Goal: Find specific page/section: Find specific page/section

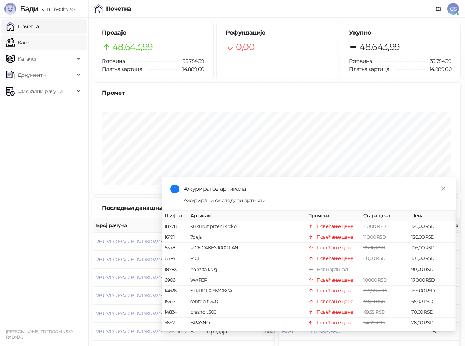
click at [29, 41] on link "Каса" at bounding box center [17, 42] width 23 height 15
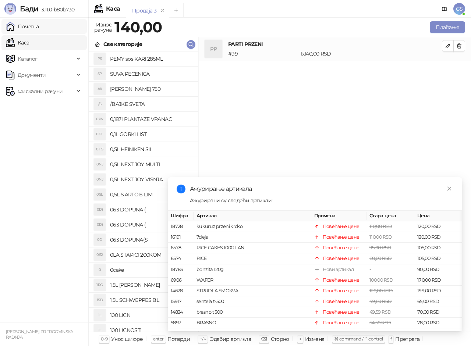
click at [39, 24] on link "Почетна" at bounding box center [22, 26] width 33 height 15
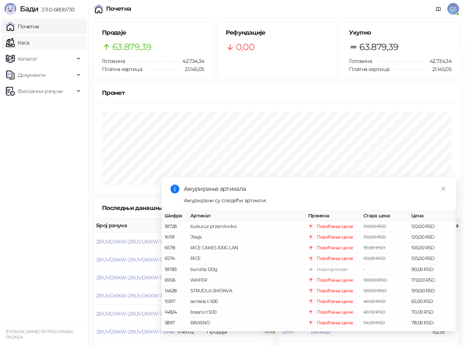
click at [29, 41] on link "Каса" at bounding box center [17, 42] width 23 height 15
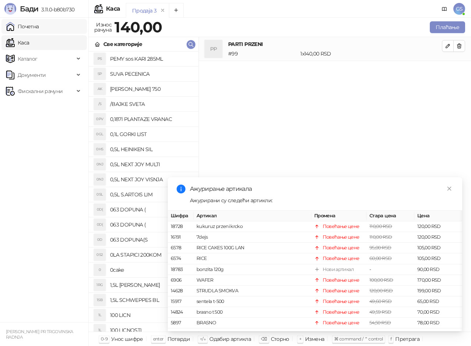
click at [39, 32] on link "Почетна" at bounding box center [22, 26] width 33 height 15
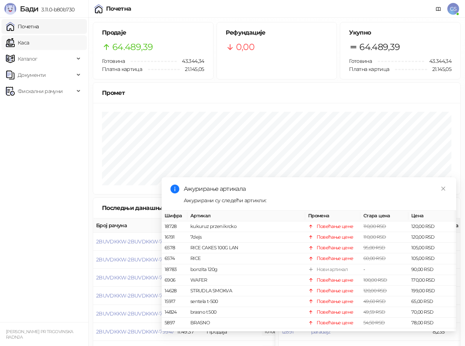
click at [29, 38] on link "Каса" at bounding box center [17, 42] width 23 height 15
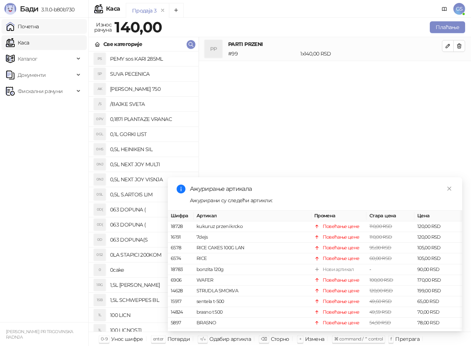
drag, startPoint x: 63, startPoint y: 27, endPoint x: 67, endPoint y: 33, distance: 7.8
click at [39, 27] on link "Почетна" at bounding box center [22, 26] width 33 height 15
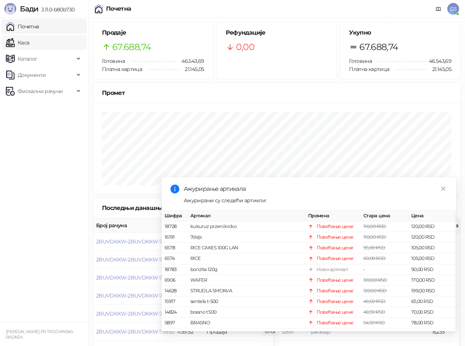
click at [29, 39] on link "Каса" at bounding box center [17, 42] width 23 height 15
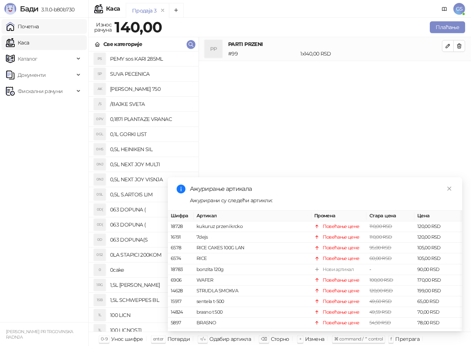
click at [39, 28] on link "Почетна" at bounding box center [22, 26] width 33 height 15
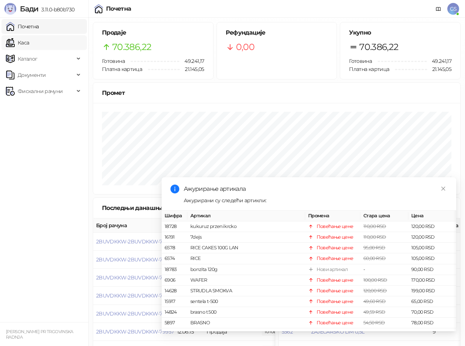
click at [29, 43] on link "Каса" at bounding box center [17, 42] width 23 height 15
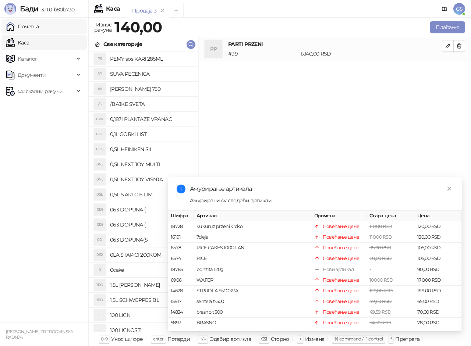
click at [39, 29] on link "Почетна" at bounding box center [22, 26] width 33 height 15
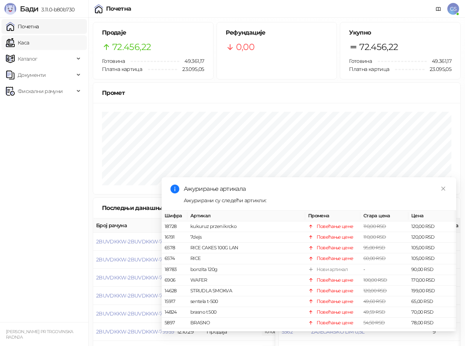
click at [29, 39] on link "Каса" at bounding box center [17, 42] width 23 height 15
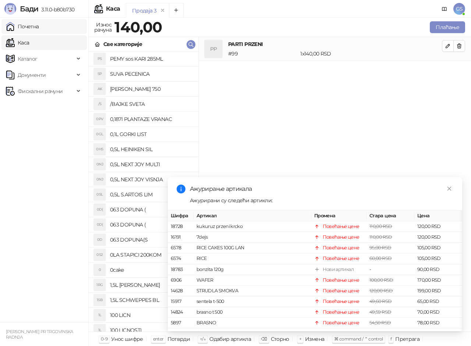
click at [39, 24] on link "Почетна" at bounding box center [22, 26] width 33 height 15
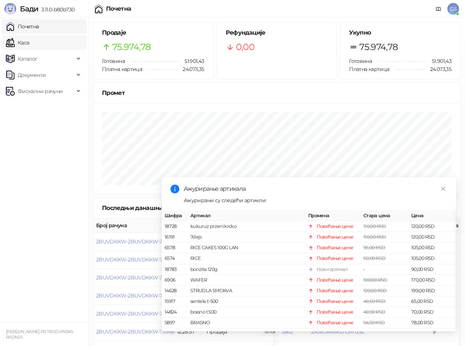
click at [25, 42] on link "Каса" at bounding box center [17, 42] width 23 height 15
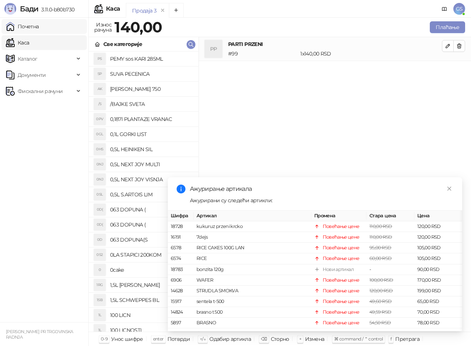
click at [31, 30] on link "Почетна" at bounding box center [22, 26] width 33 height 15
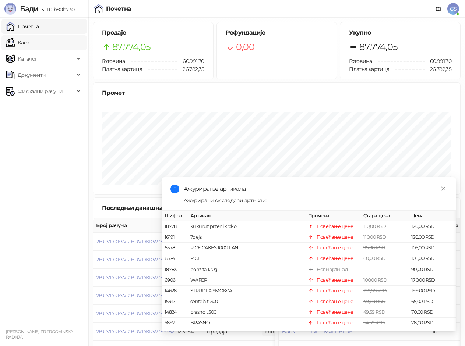
click at [29, 43] on link "Каса" at bounding box center [17, 42] width 23 height 15
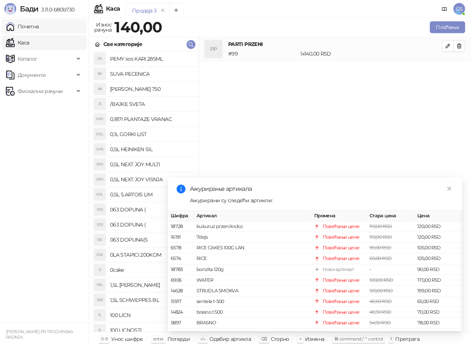
click at [39, 25] on link "Почетна" at bounding box center [22, 26] width 33 height 15
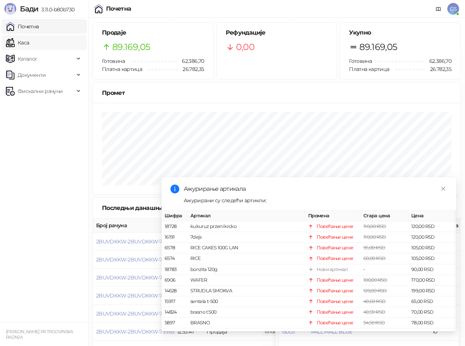
click at [29, 39] on link "Каса" at bounding box center [17, 42] width 23 height 15
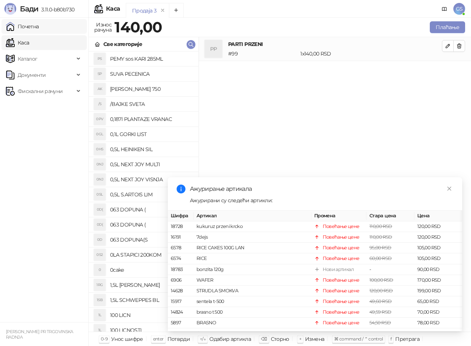
click at [38, 26] on link "Почетна" at bounding box center [22, 26] width 33 height 15
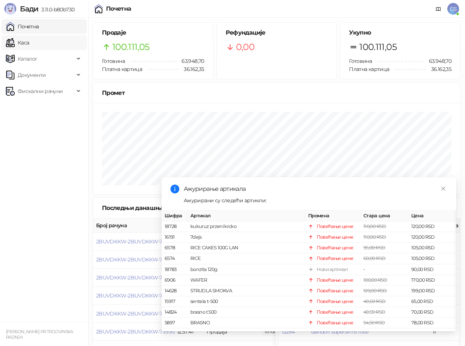
click at [29, 43] on link "Каса" at bounding box center [17, 42] width 23 height 15
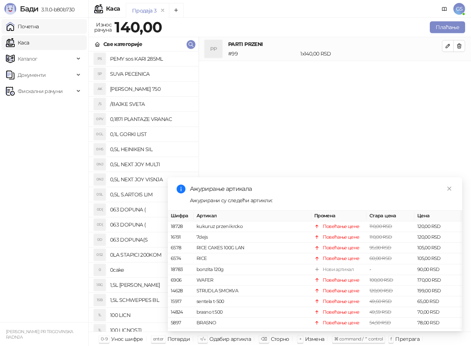
click at [39, 25] on link "Почетна" at bounding box center [22, 26] width 33 height 15
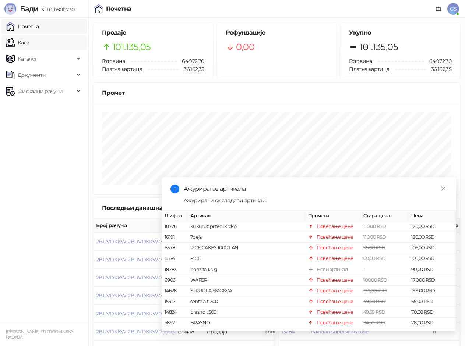
click at [29, 44] on link "Каса" at bounding box center [17, 42] width 23 height 15
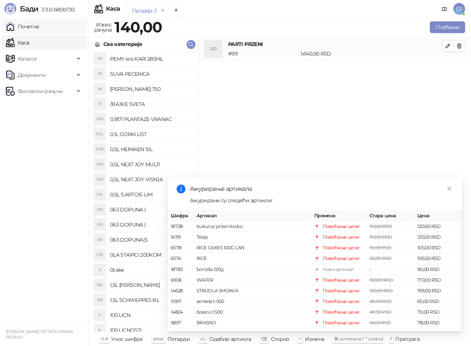
click at [36, 28] on link "Почетна" at bounding box center [22, 26] width 33 height 15
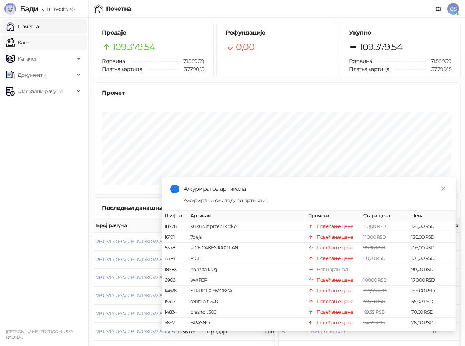
click at [28, 45] on link "Каса" at bounding box center [17, 42] width 23 height 15
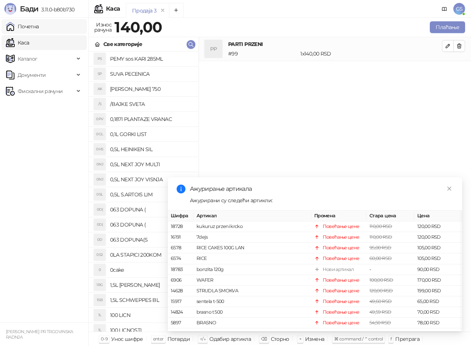
click at [38, 28] on link "Почетна" at bounding box center [22, 26] width 33 height 15
